Goal: Task Accomplishment & Management: Manage account settings

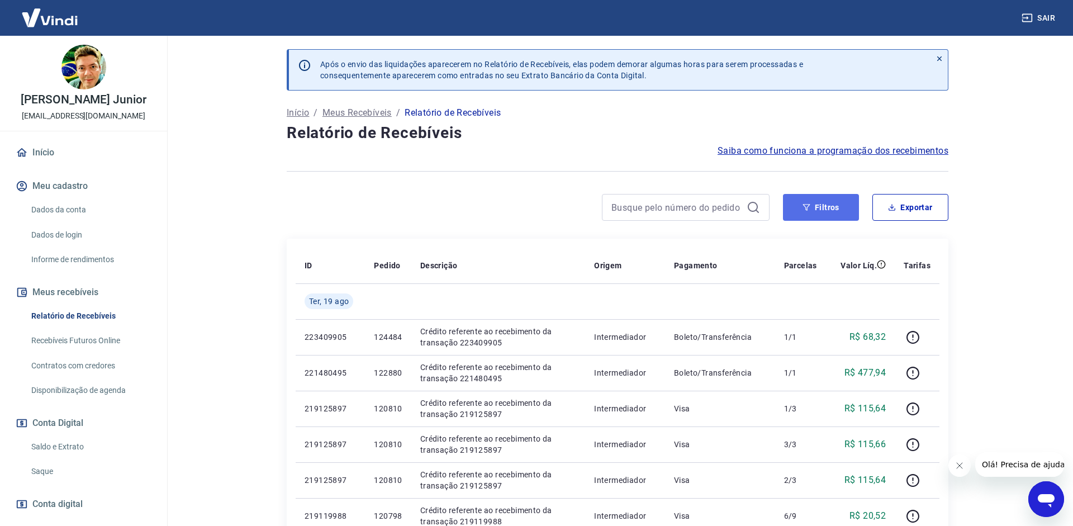
click at [838, 211] on button "Filtros" at bounding box center [821, 207] width 76 height 27
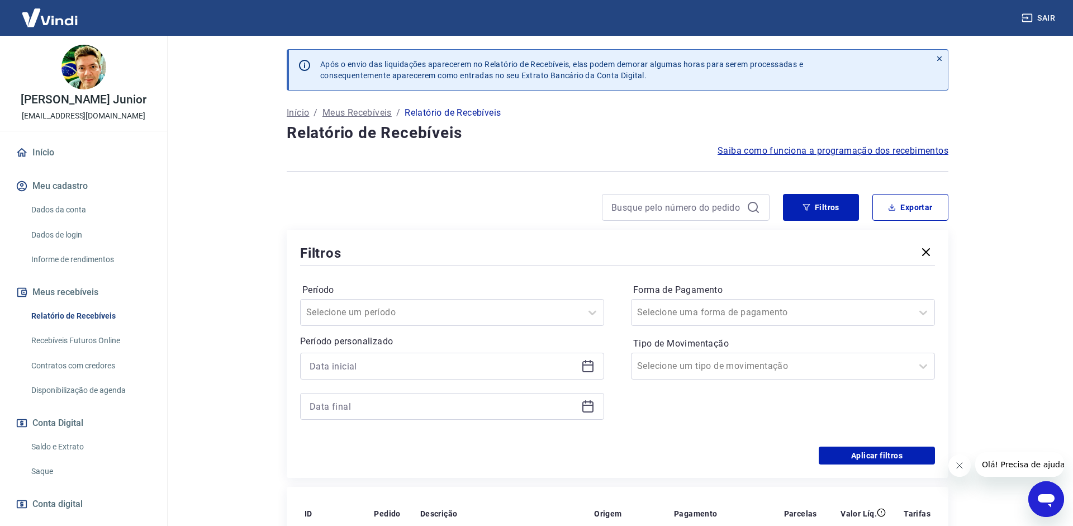
click at [584, 364] on icon at bounding box center [588, 364] width 11 height 1
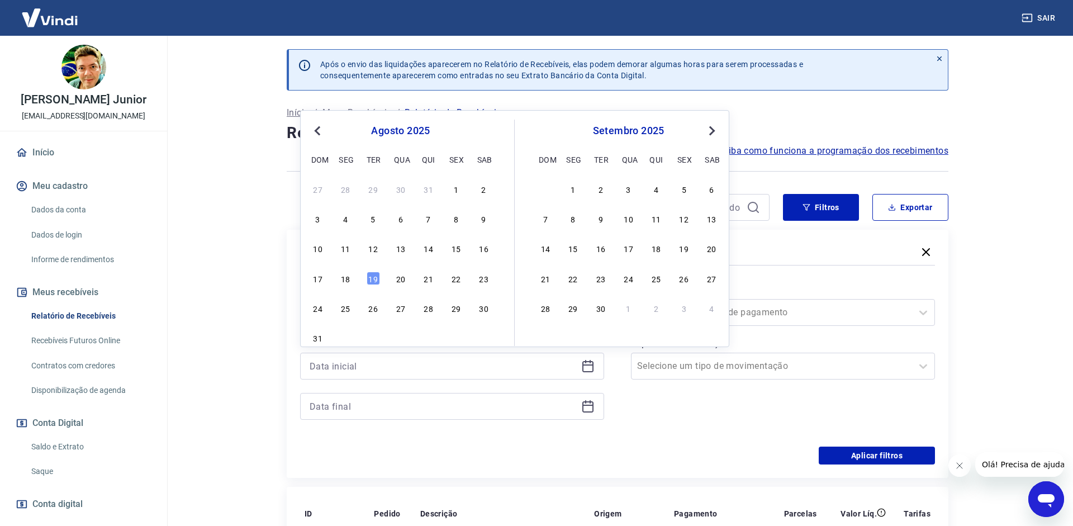
click at [438, 252] on div "10 11 12 13 14 15 16" at bounding box center [401, 248] width 182 height 16
click at [432, 249] on div "14" at bounding box center [428, 248] width 13 height 13
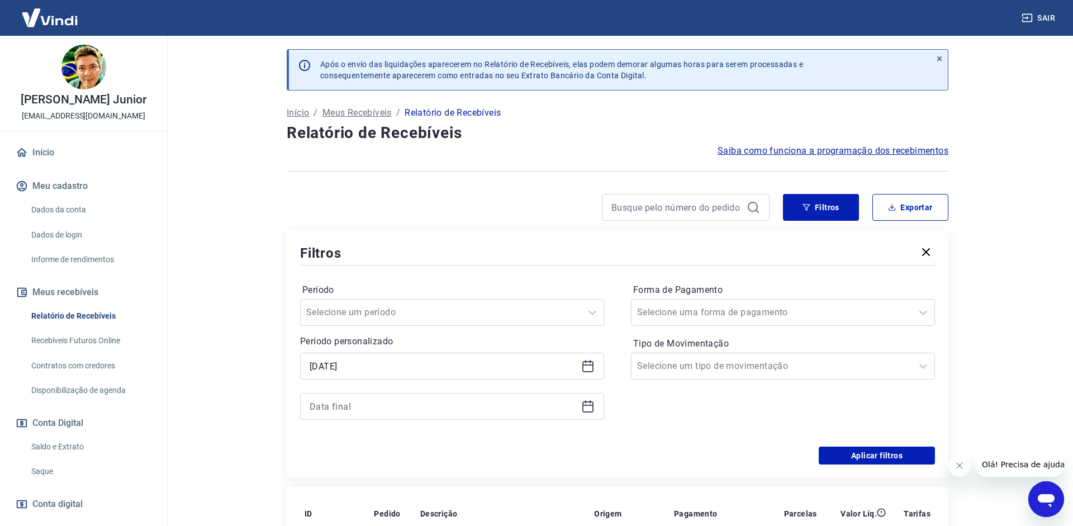
type input "[DATE]"
click at [590, 404] on icon at bounding box center [587, 406] width 13 height 13
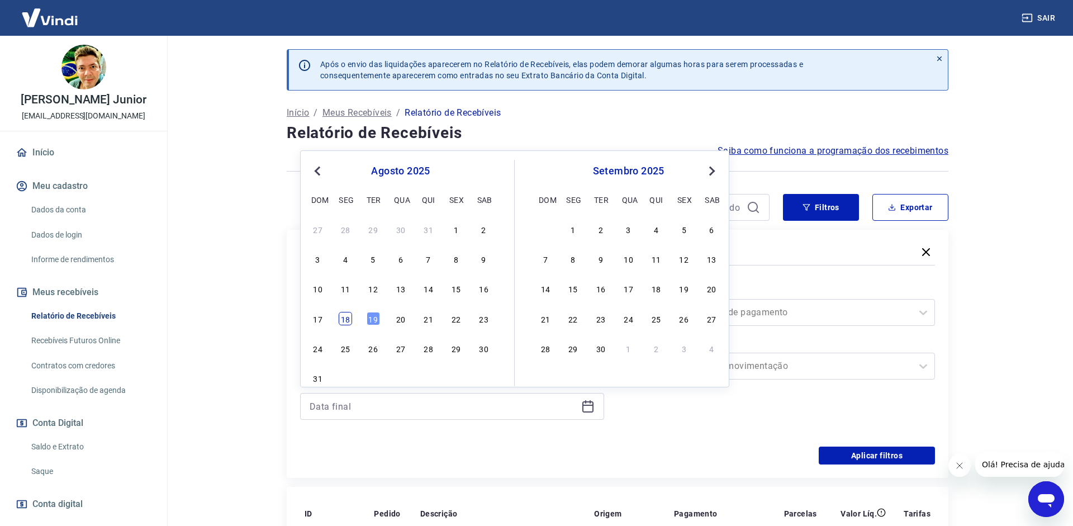
click at [345, 316] on div "18" at bounding box center [345, 318] width 13 height 13
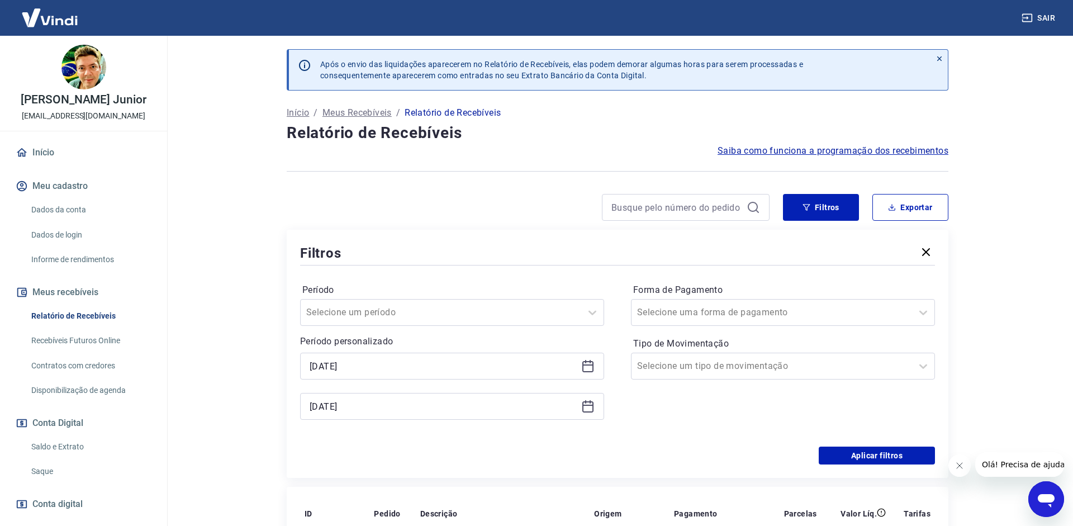
type input "[DATE]"
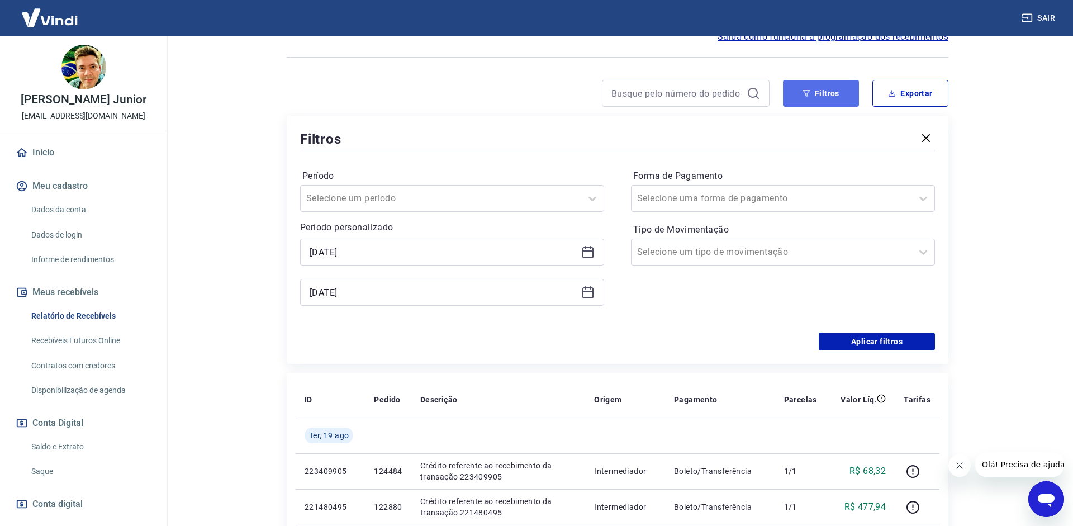
click at [849, 103] on button "Filtros" at bounding box center [821, 93] width 76 height 27
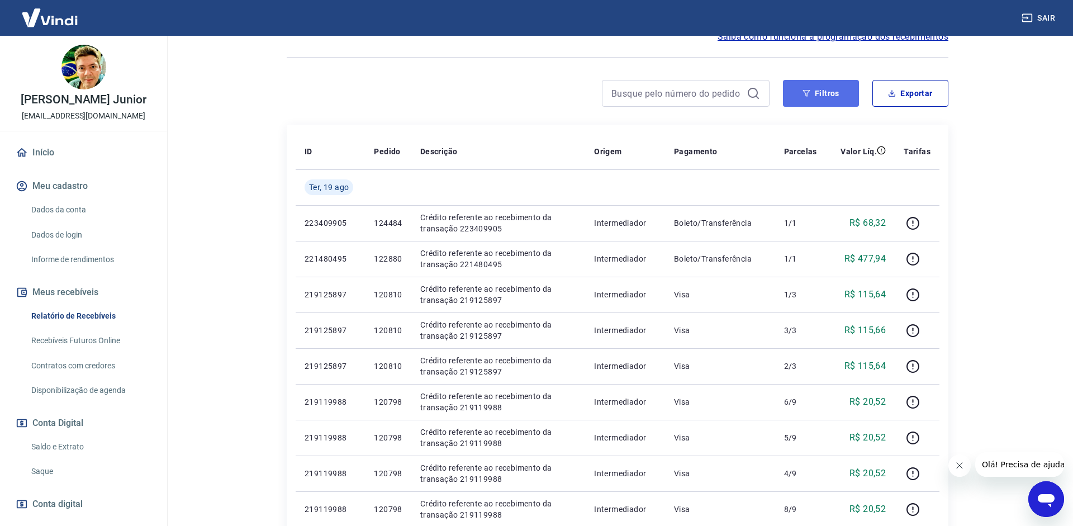
click at [825, 95] on button "Filtros" at bounding box center [821, 93] width 76 height 27
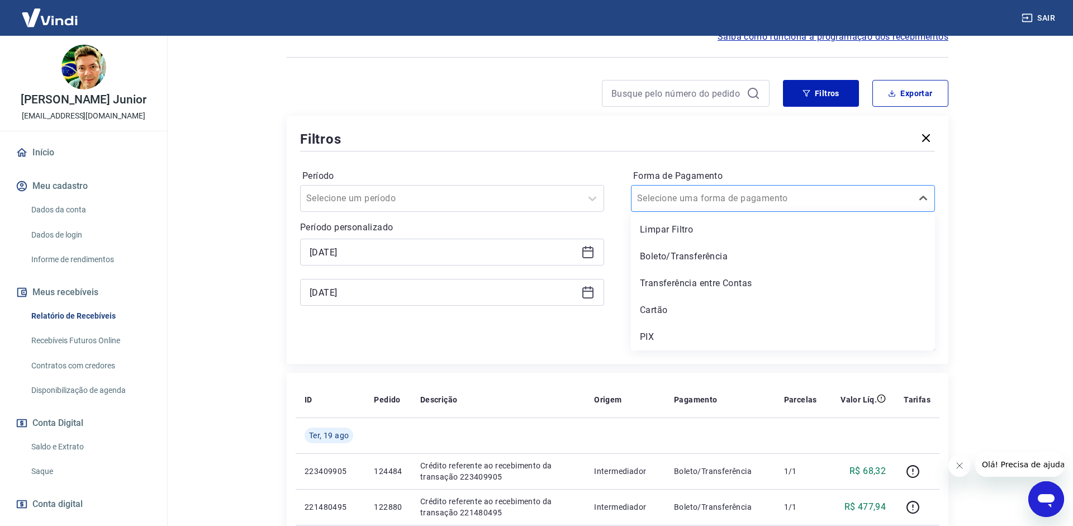
click at [774, 206] on div at bounding box center [771, 199] width 269 height 16
click at [736, 248] on div "Boleto/Transferência" at bounding box center [783, 256] width 304 height 22
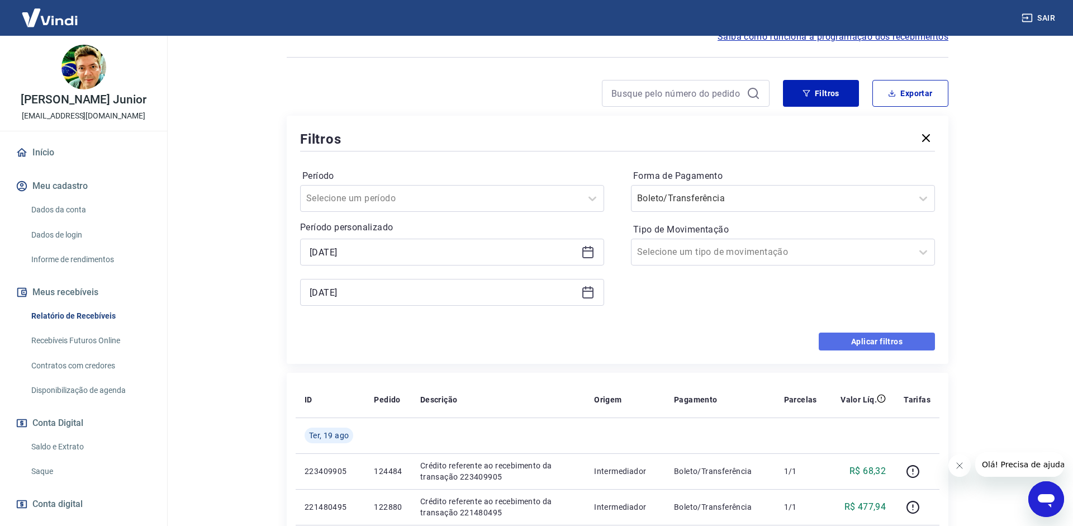
click at [868, 340] on button "Aplicar filtros" at bounding box center [877, 342] width 116 height 18
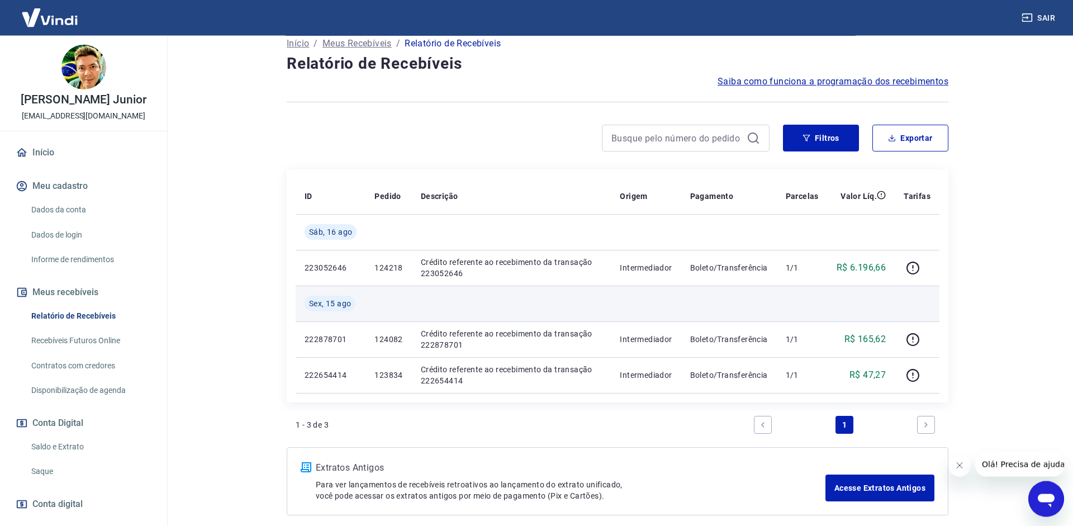
scroll to position [6, 0]
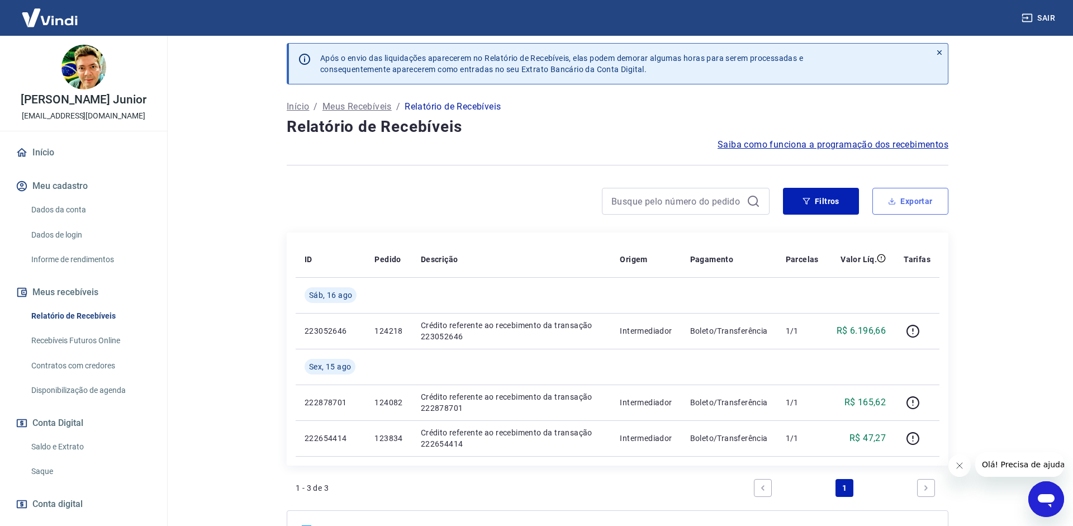
click at [913, 206] on button "Exportar" at bounding box center [911, 201] width 76 height 27
type input "[DATE]"
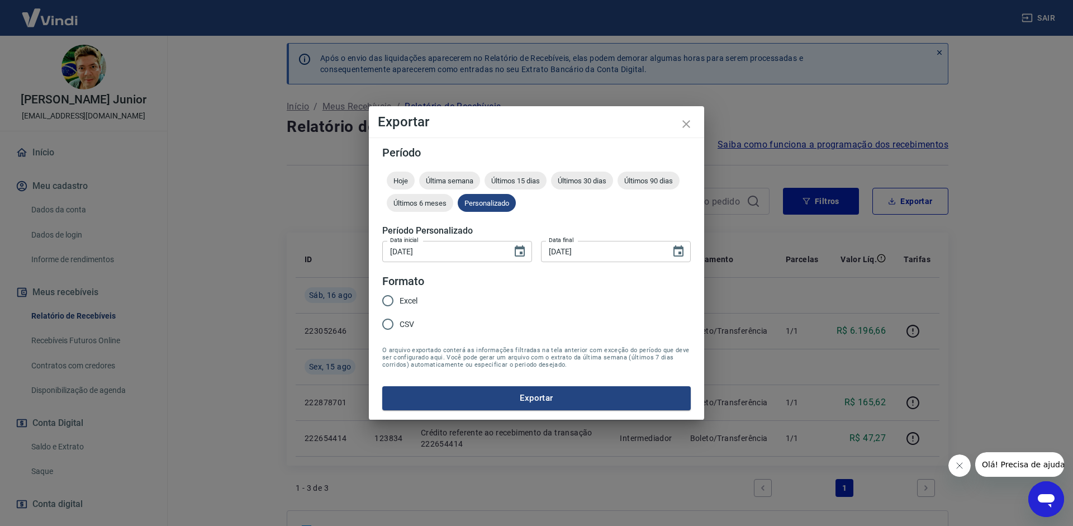
click at [413, 323] on span "CSV" at bounding box center [407, 325] width 15 height 12
click at [400, 323] on input "CSV" at bounding box center [387, 324] width 23 height 23
radio input "true"
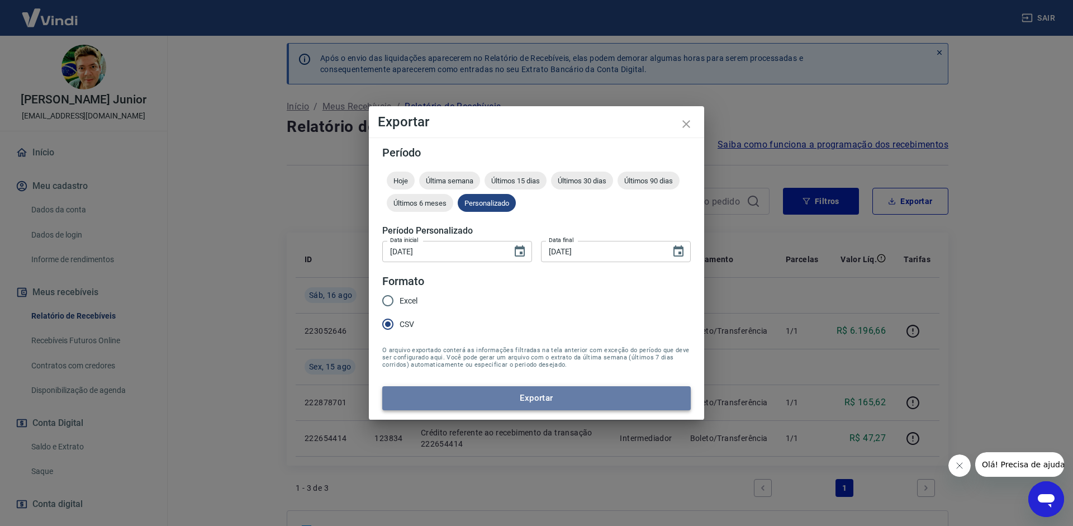
click at [458, 398] on button "Exportar" at bounding box center [536, 397] width 309 height 23
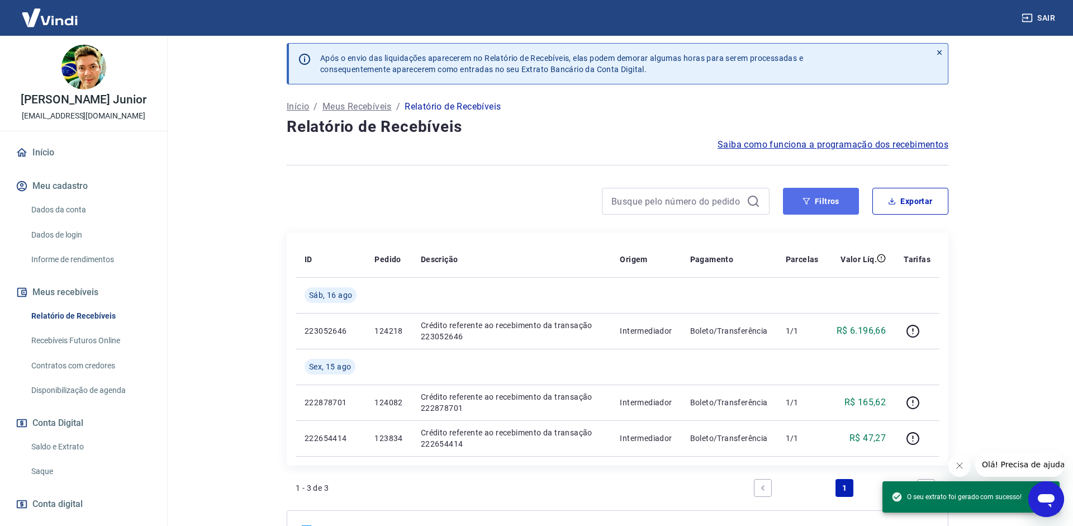
click at [820, 205] on button "Filtros" at bounding box center [821, 201] width 76 height 27
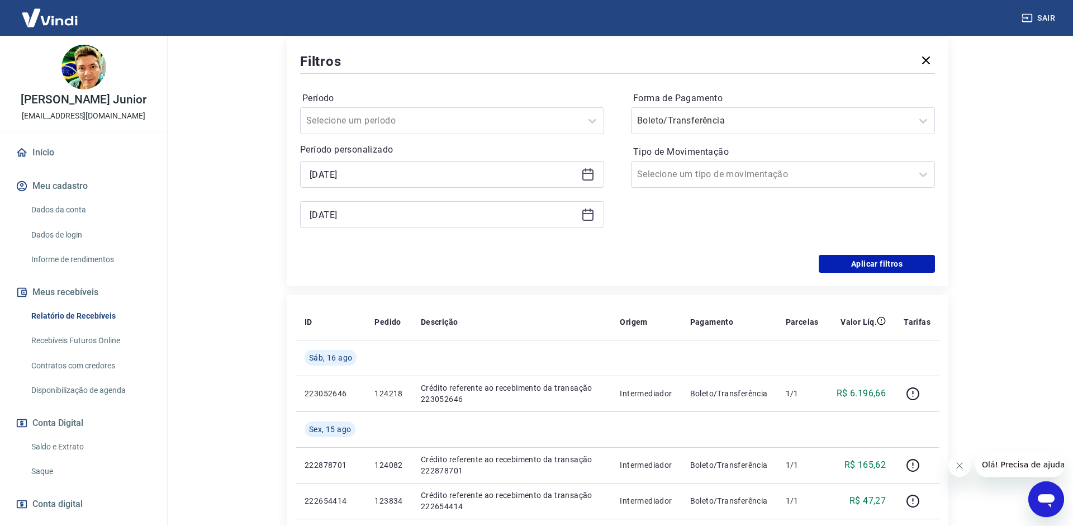
scroll to position [177, 0]
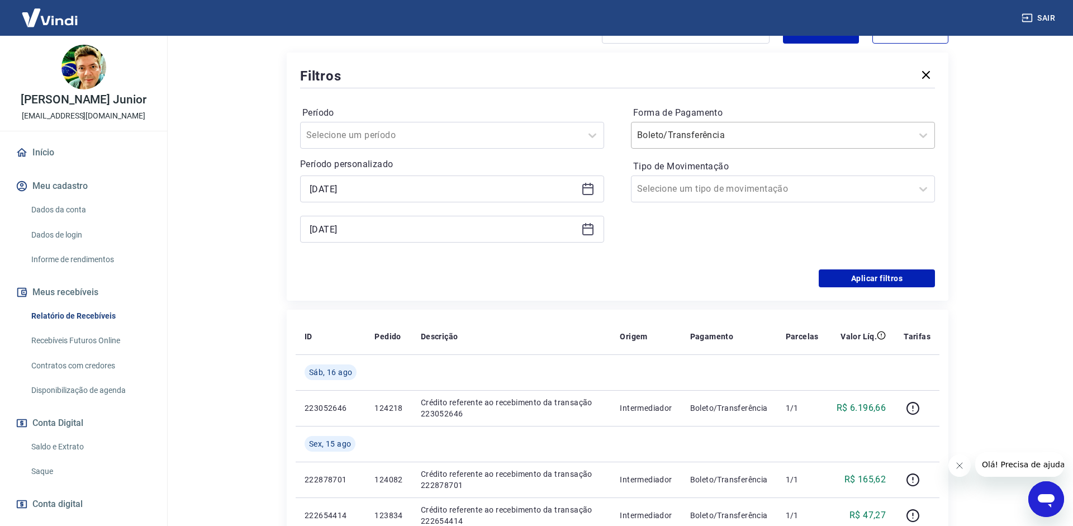
click at [704, 134] on input "Forma de Pagamento" at bounding box center [693, 135] width 113 height 13
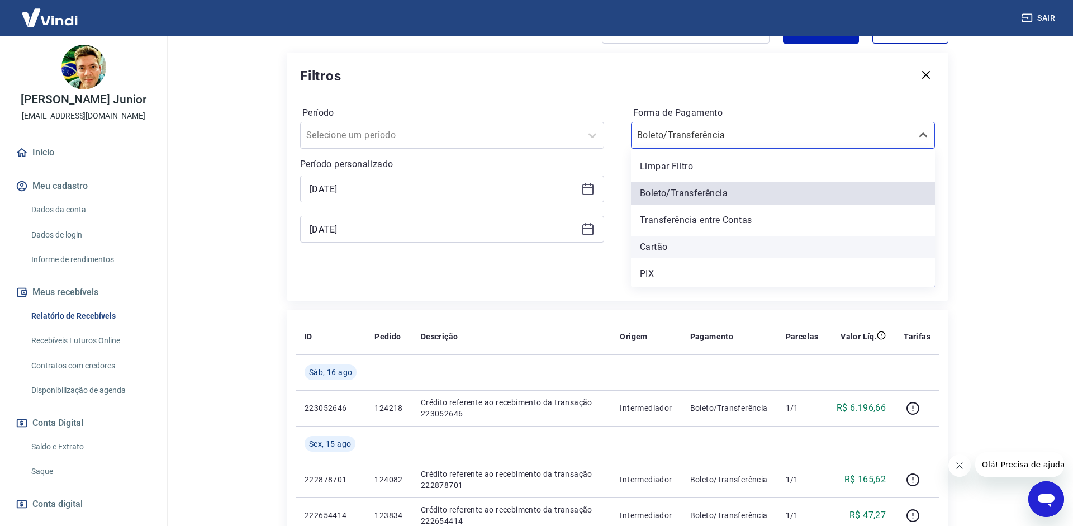
click at [679, 239] on div "Cartão" at bounding box center [783, 247] width 304 height 22
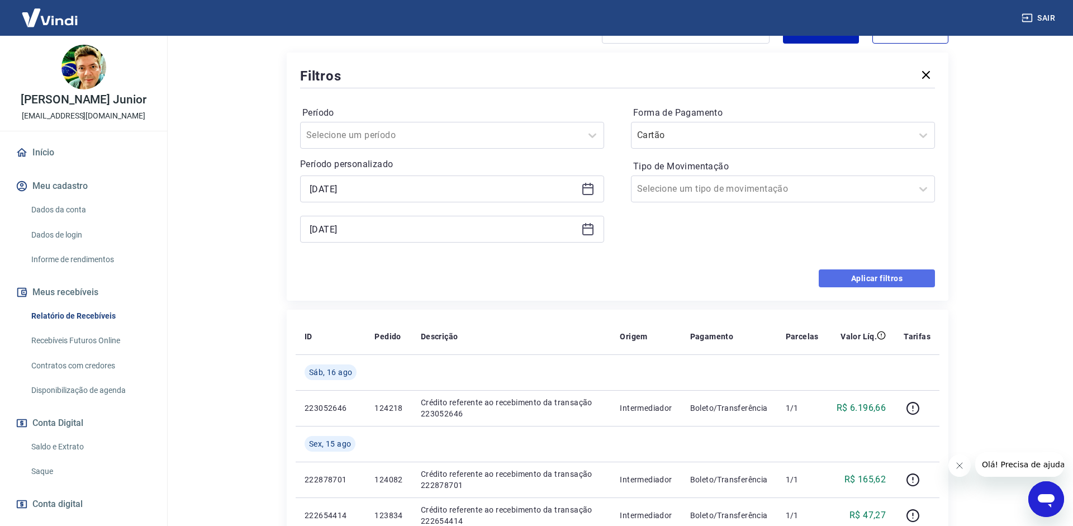
click at [865, 277] on button "Aplicar filtros" at bounding box center [877, 278] width 116 height 18
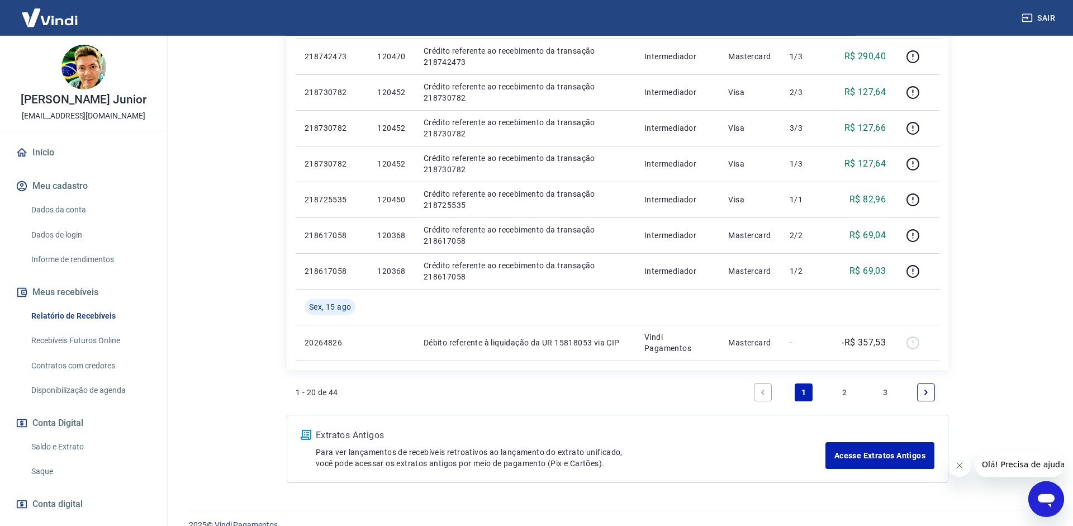
scroll to position [800, 0]
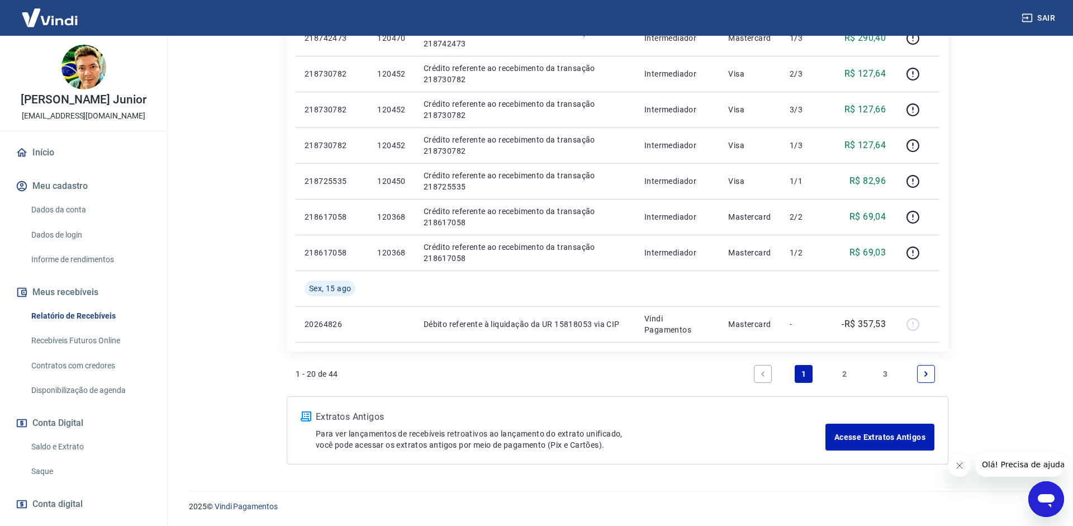
click at [847, 372] on link "2" at bounding box center [845, 374] width 18 height 18
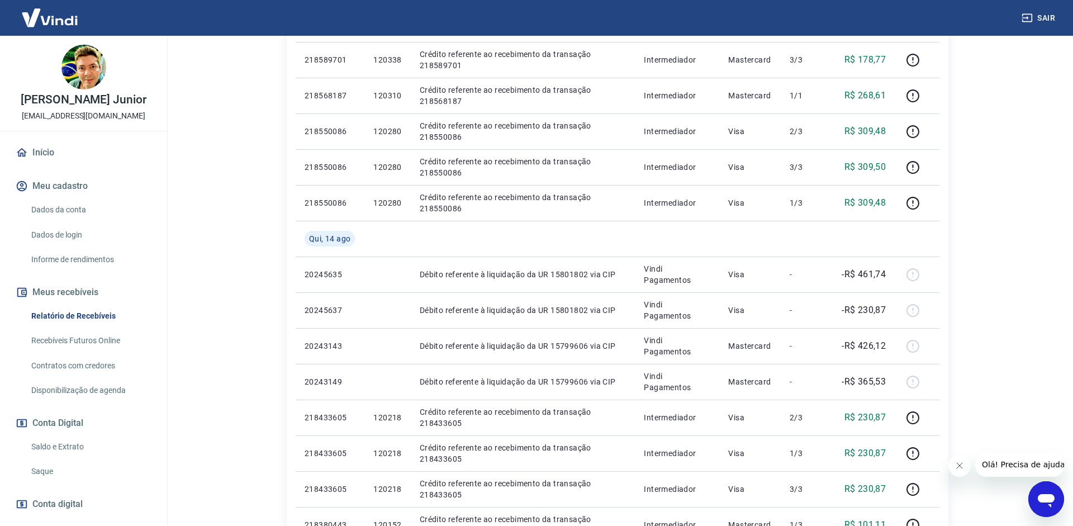
scroll to position [684, 0]
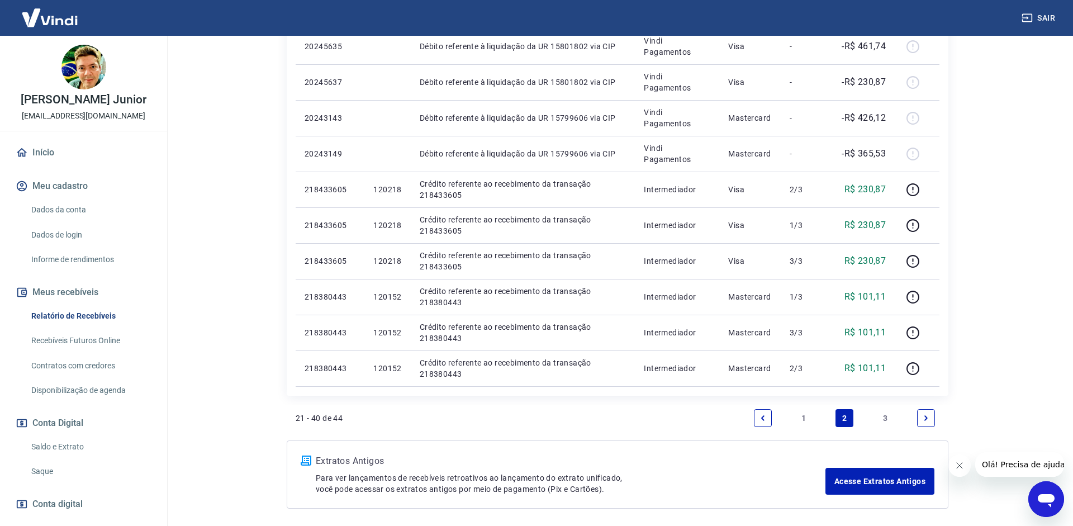
click at [887, 418] on link "3" at bounding box center [886, 418] width 18 height 18
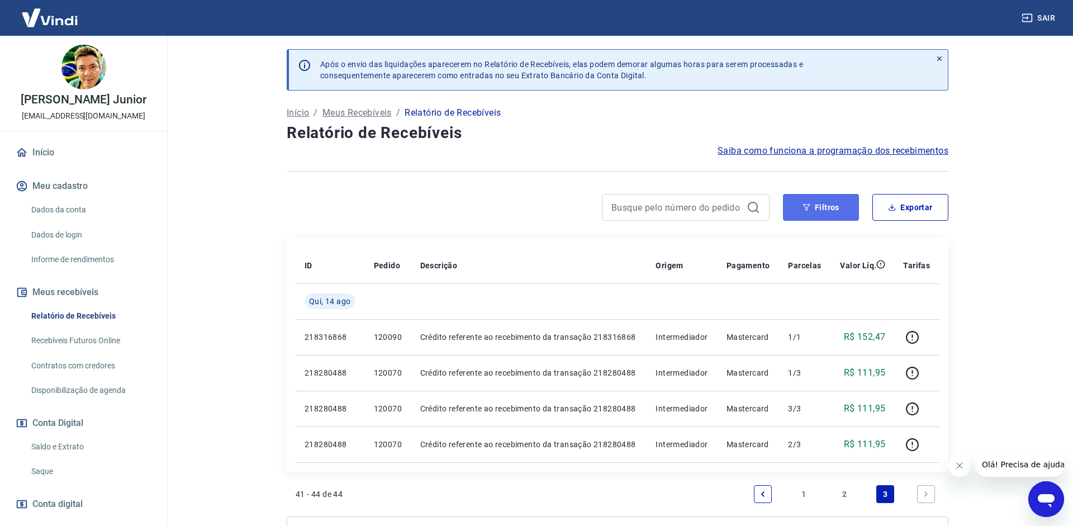
click at [818, 209] on button "Filtros" at bounding box center [821, 207] width 76 height 27
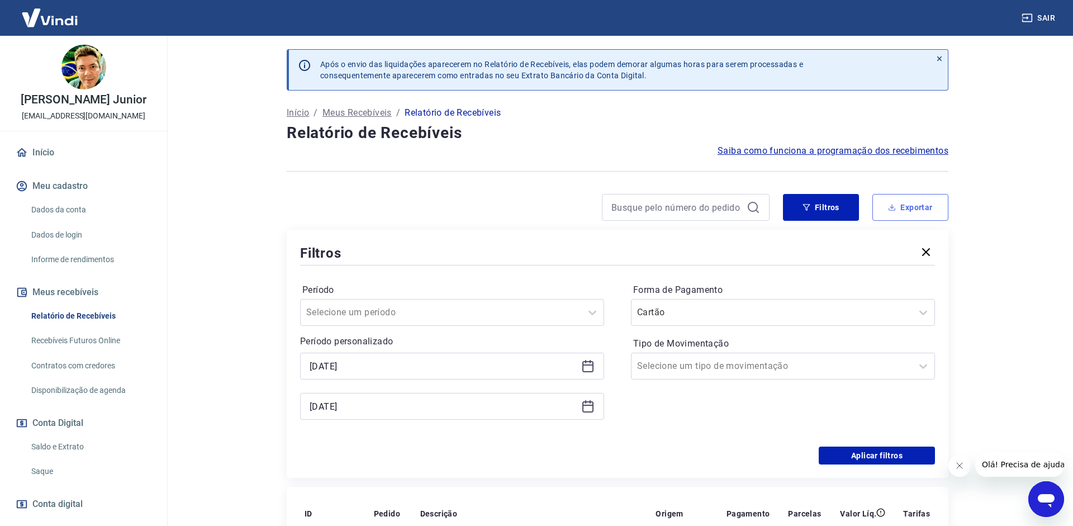
click at [897, 203] on button "Exportar" at bounding box center [911, 207] width 76 height 27
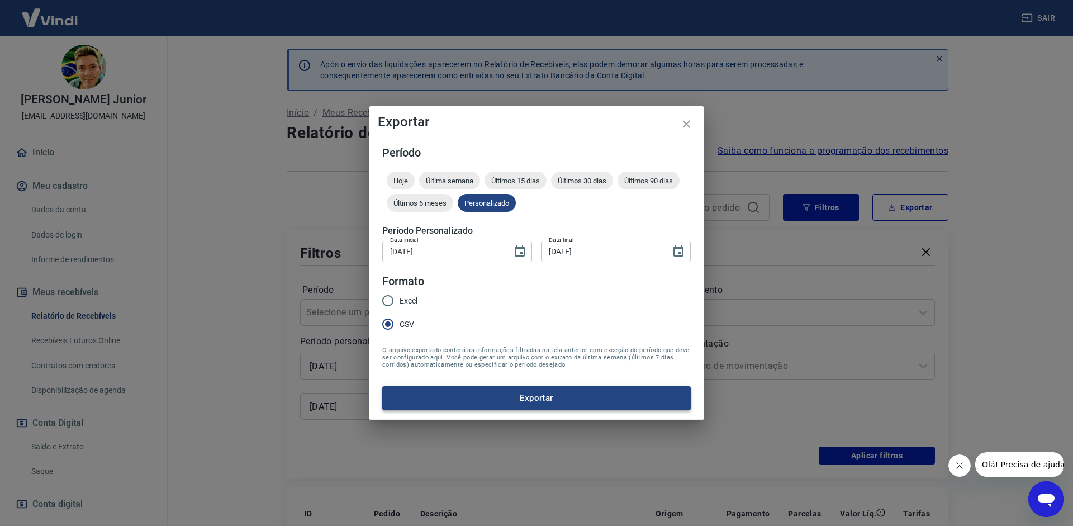
click at [432, 391] on button "Exportar" at bounding box center [536, 397] width 309 height 23
